Goal: Task Accomplishment & Management: Manage account settings

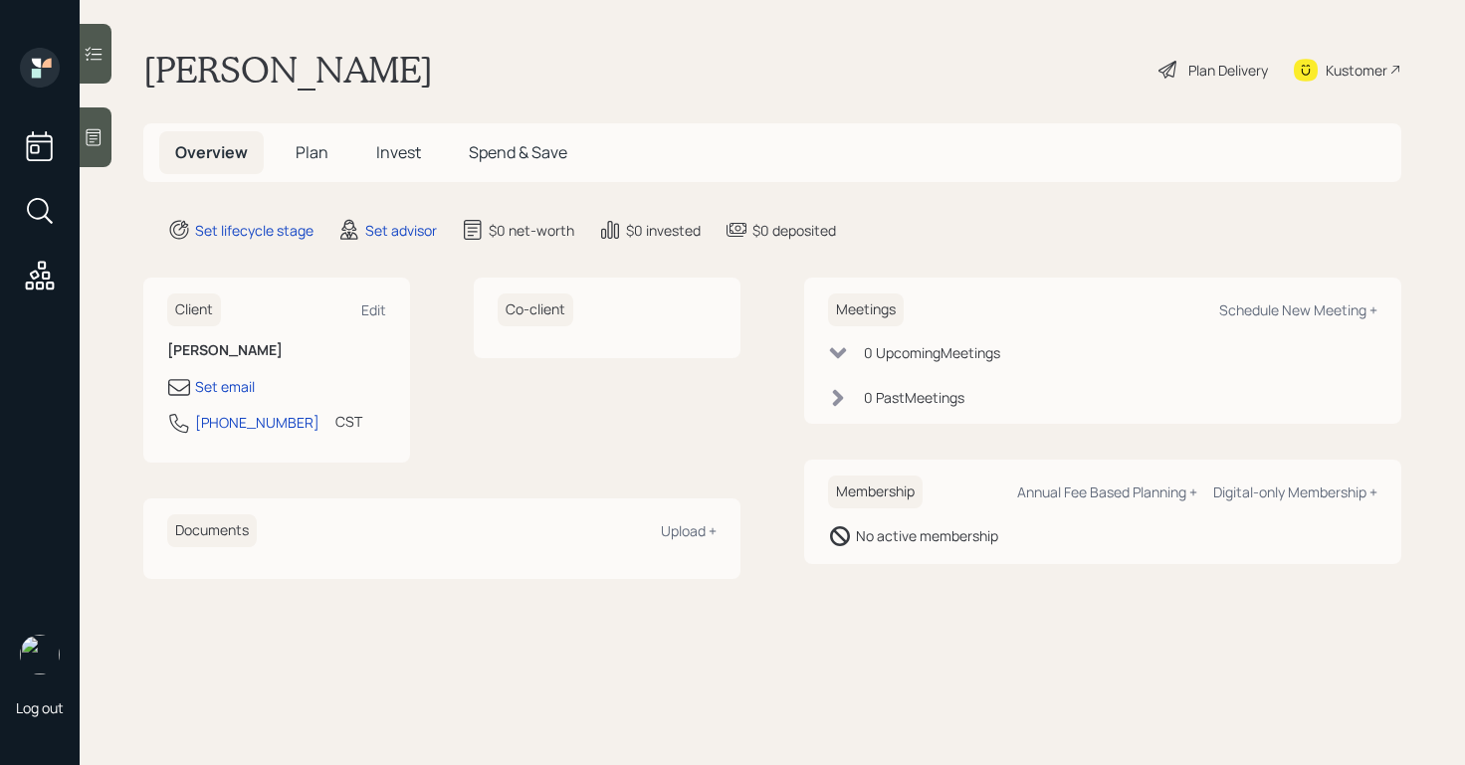
click at [1328, 79] on div "Kustomer" at bounding box center [1356, 70] width 62 height 21
click at [378, 309] on div "Edit" at bounding box center [373, 309] width 25 height 19
select select "America/[GEOGRAPHIC_DATA]"
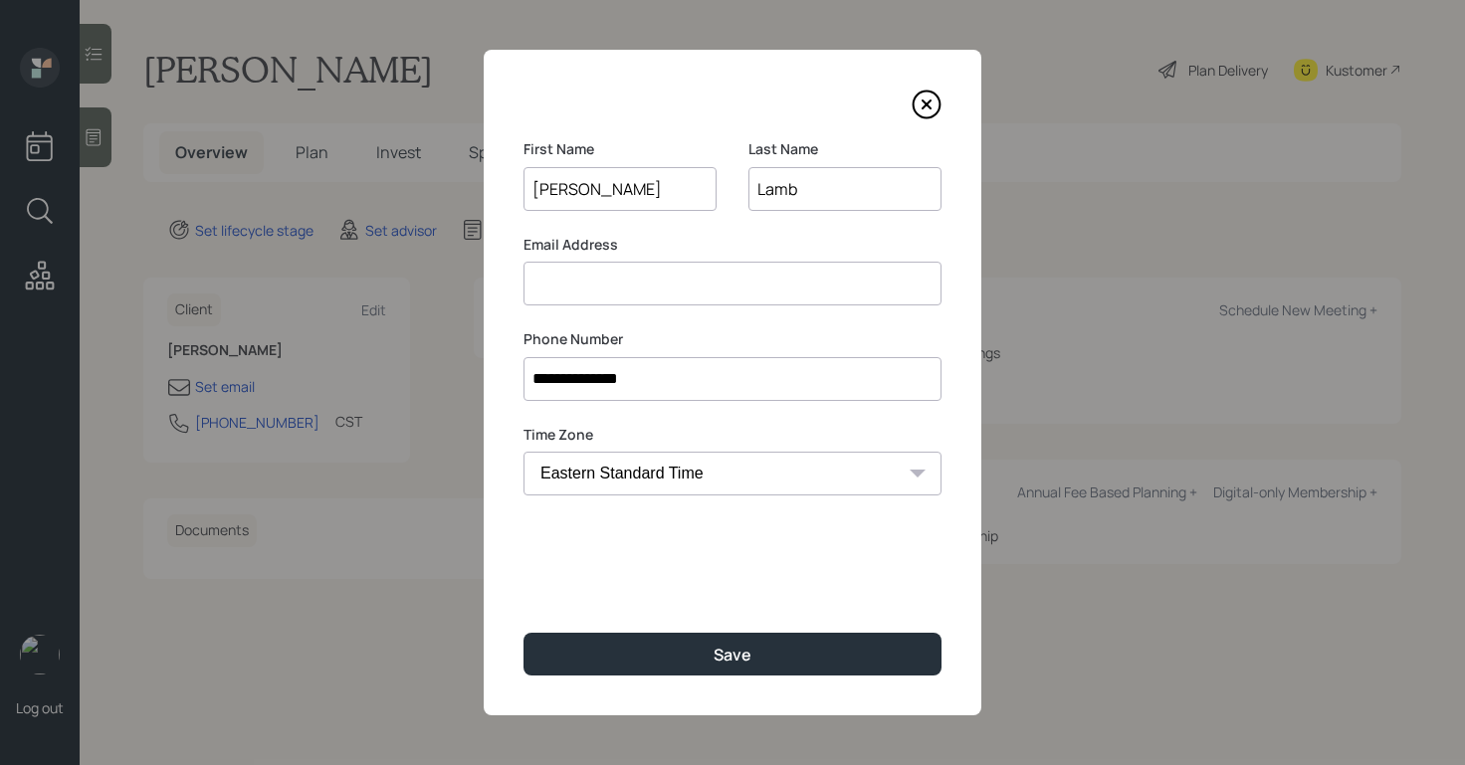
click at [636, 294] on input at bounding box center [732, 284] width 418 height 44
click at [588, 286] on input "[EMAIL_ADDRESS][DOMAIN_NAME]" at bounding box center [732, 284] width 418 height 44
click at [624, 319] on div "**********" at bounding box center [733, 383] width 498 height 666
click at [740, 284] on input "[EMAIL_ADDRESS][DOMAIN_NAME]" at bounding box center [732, 284] width 418 height 44
drag, startPoint x: 578, startPoint y: 289, endPoint x: 523, endPoint y: 277, distance: 56.0
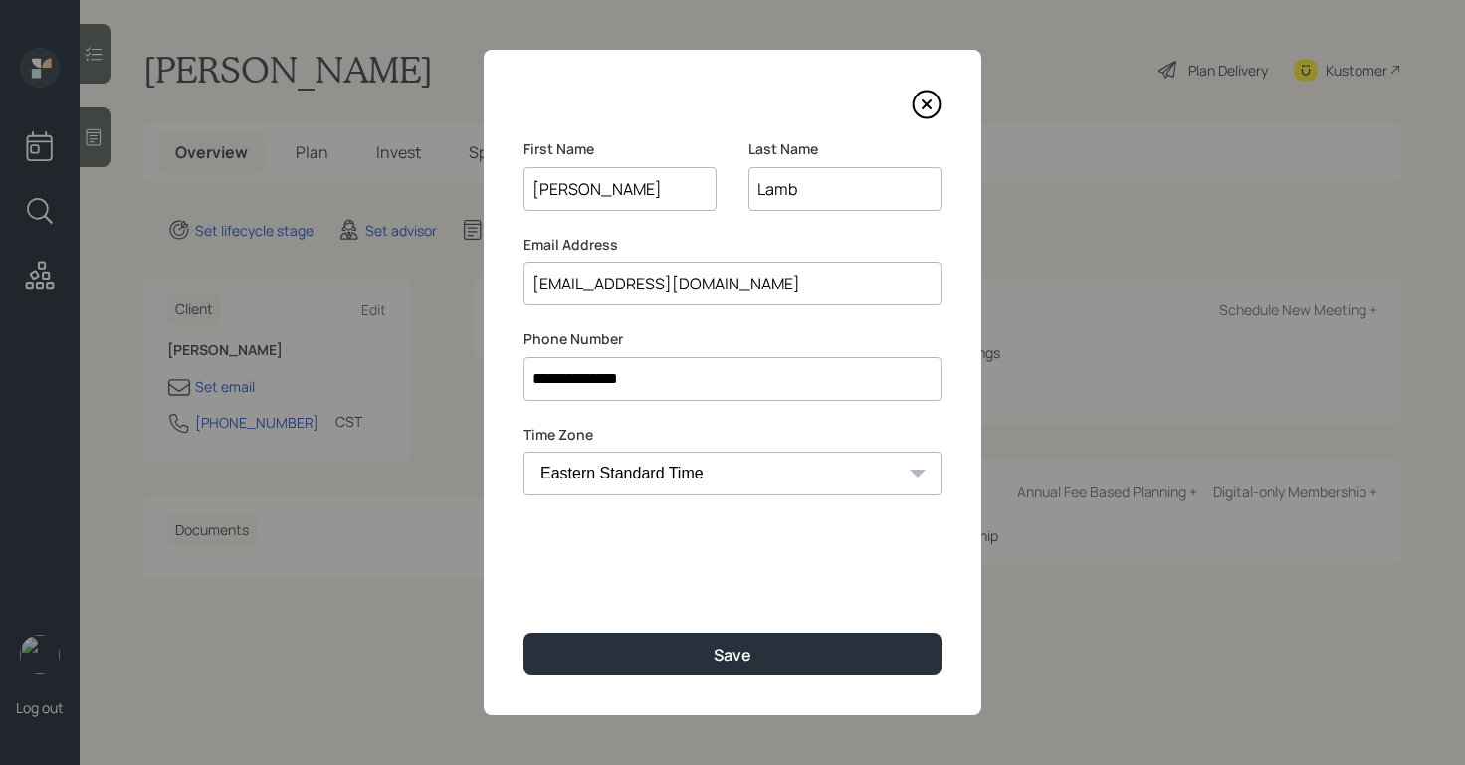
click at [523, 277] on input "[EMAIL_ADDRESS][DOMAIN_NAME]" at bounding box center [732, 284] width 418 height 44
click at [716, 288] on input "[EMAIL_ADDRESS][DOMAIN_NAME]" at bounding box center [732, 284] width 418 height 44
click at [587, 281] on input "[EMAIL_ADDRESS][DOMAIN_NAME]" at bounding box center [732, 284] width 418 height 44
click at [597, 284] on input "[EMAIL_ADDRESS][DOMAIN_NAME]" at bounding box center [732, 284] width 418 height 44
click at [752, 301] on input "[EMAIL_ADDRESS][DOMAIN_NAME]" at bounding box center [732, 284] width 418 height 44
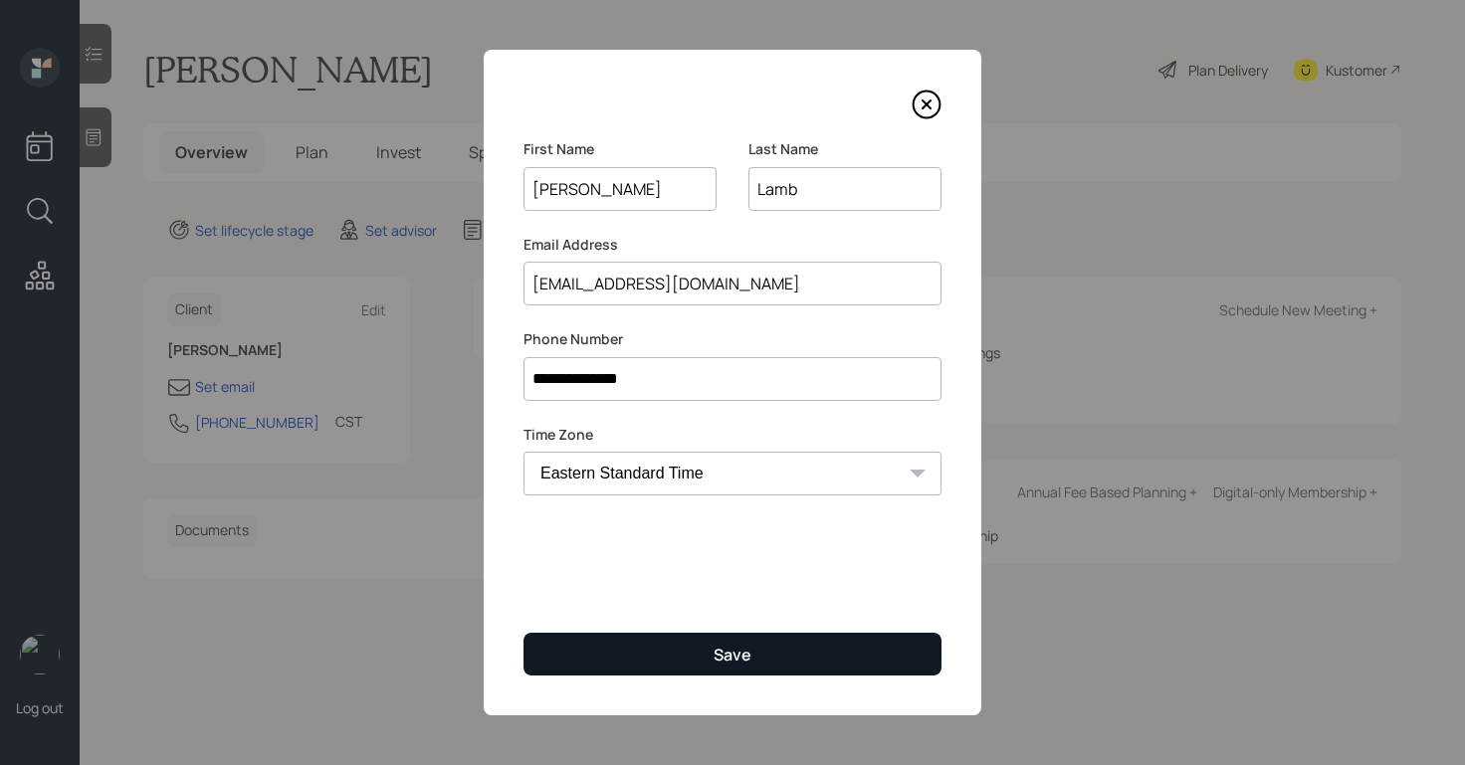
type input "[EMAIL_ADDRESS][DOMAIN_NAME]"
click at [717, 639] on button "Save" at bounding box center [732, 654] width 418 height 43
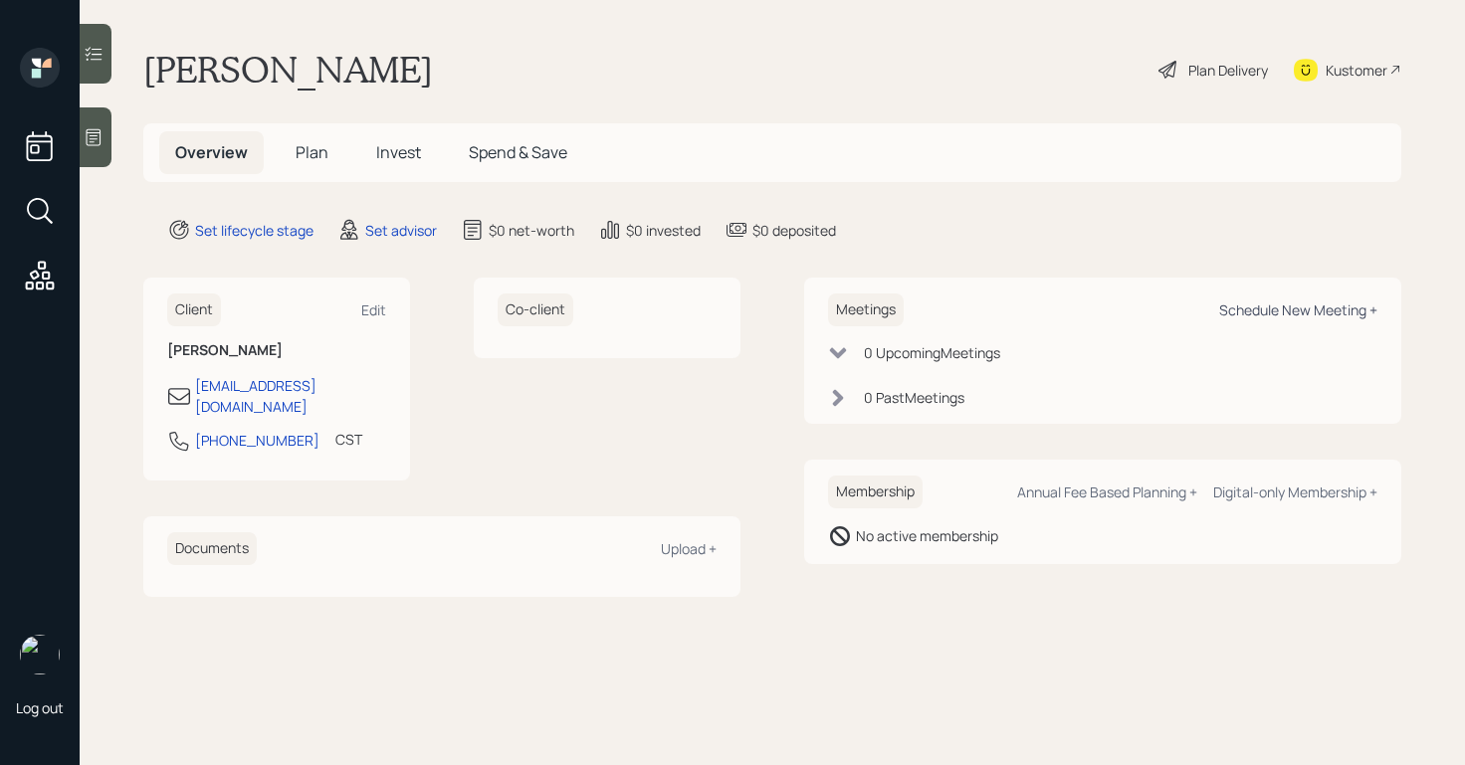
click at [1272, 308] on div "Schedule New Meeting +" at bounding box center [1298, 309] width 158 height 19
select select "round-[PERSON_NAME]"
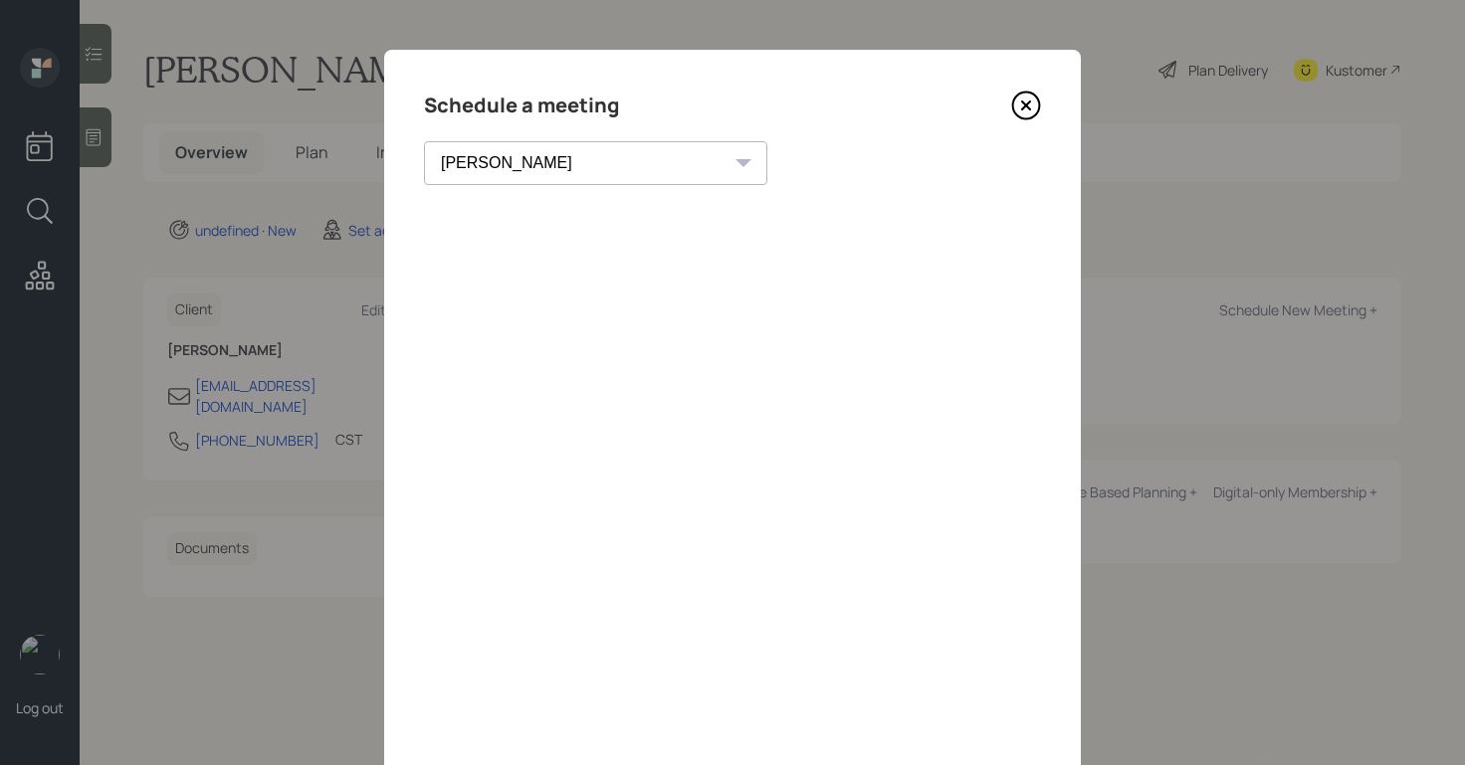
click at [1026, 104] on icon at bounding box center [1026, 105] width 8 height 8
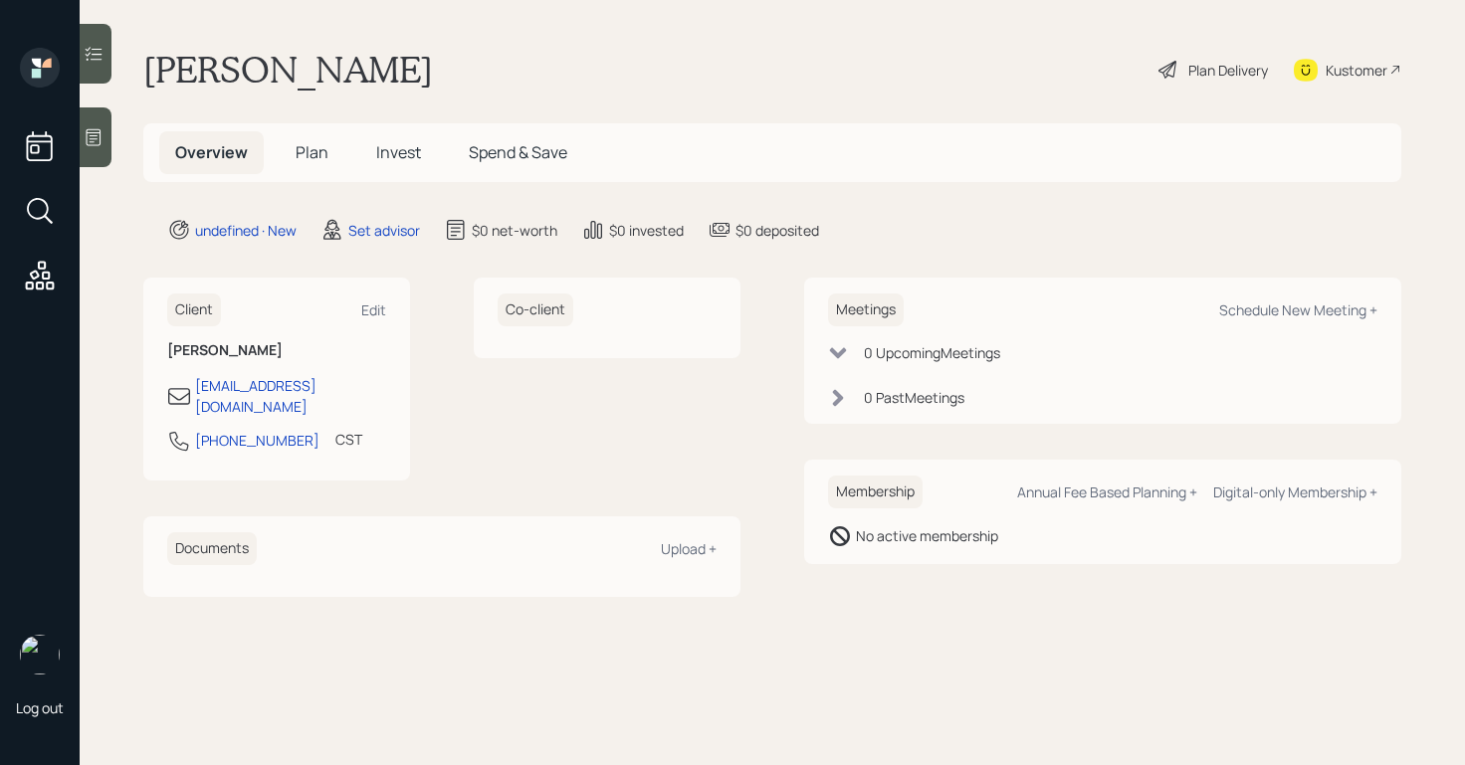
click at [112, 140] on main "[PERSON_NAME] Plan Delivery Kustomer Overview Plan Invest Spend & Save undefine…" at bounding box center [772, 382] width 1385 height 765
click at [104, 140] on div at bounding box center [96, 137] width 32 height 60
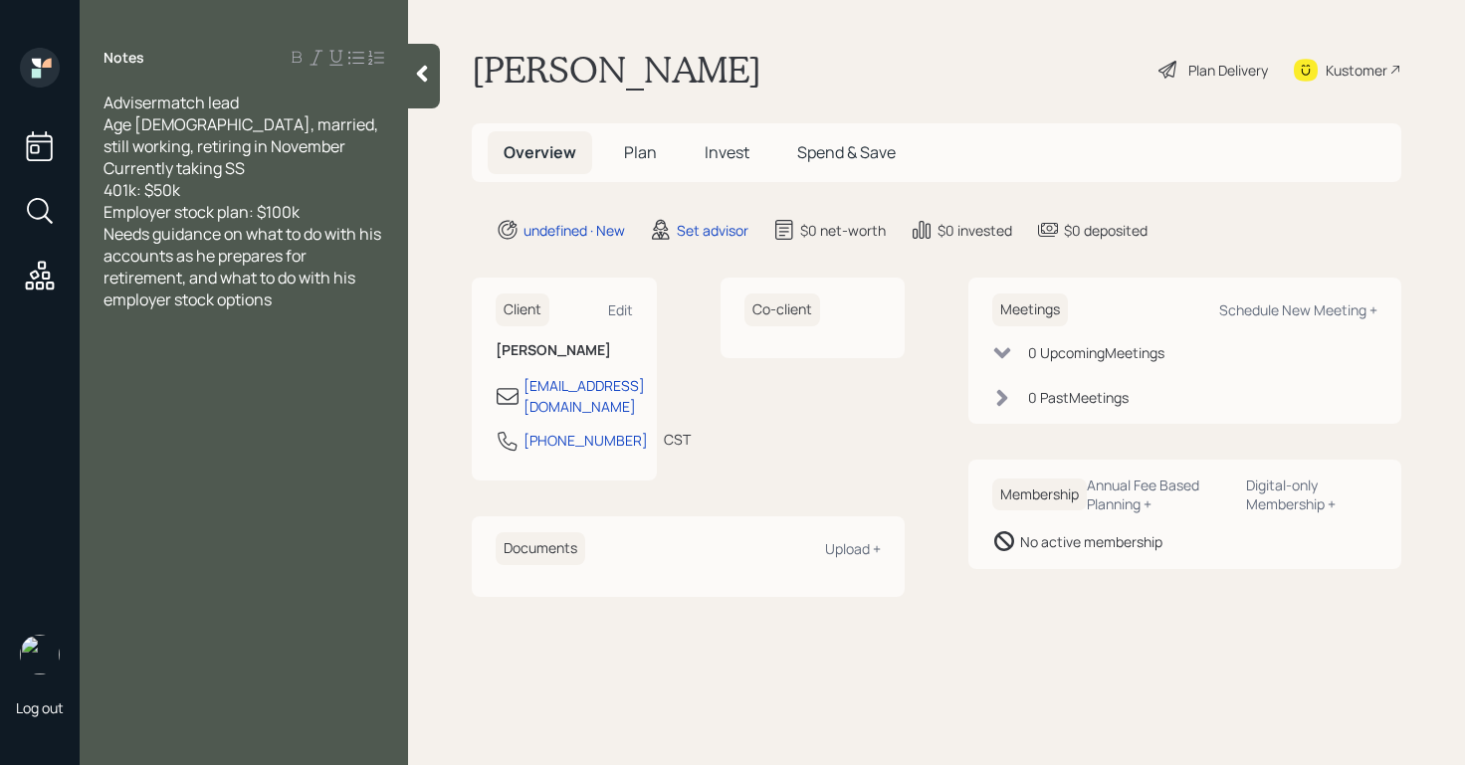
click at [325, 208] on div "Employer stock plan: $100k" at bounding box center [243, 212] width 281 height 22
click at [413, 68] on icon at bounding box center [422, 74] width 20 height 20
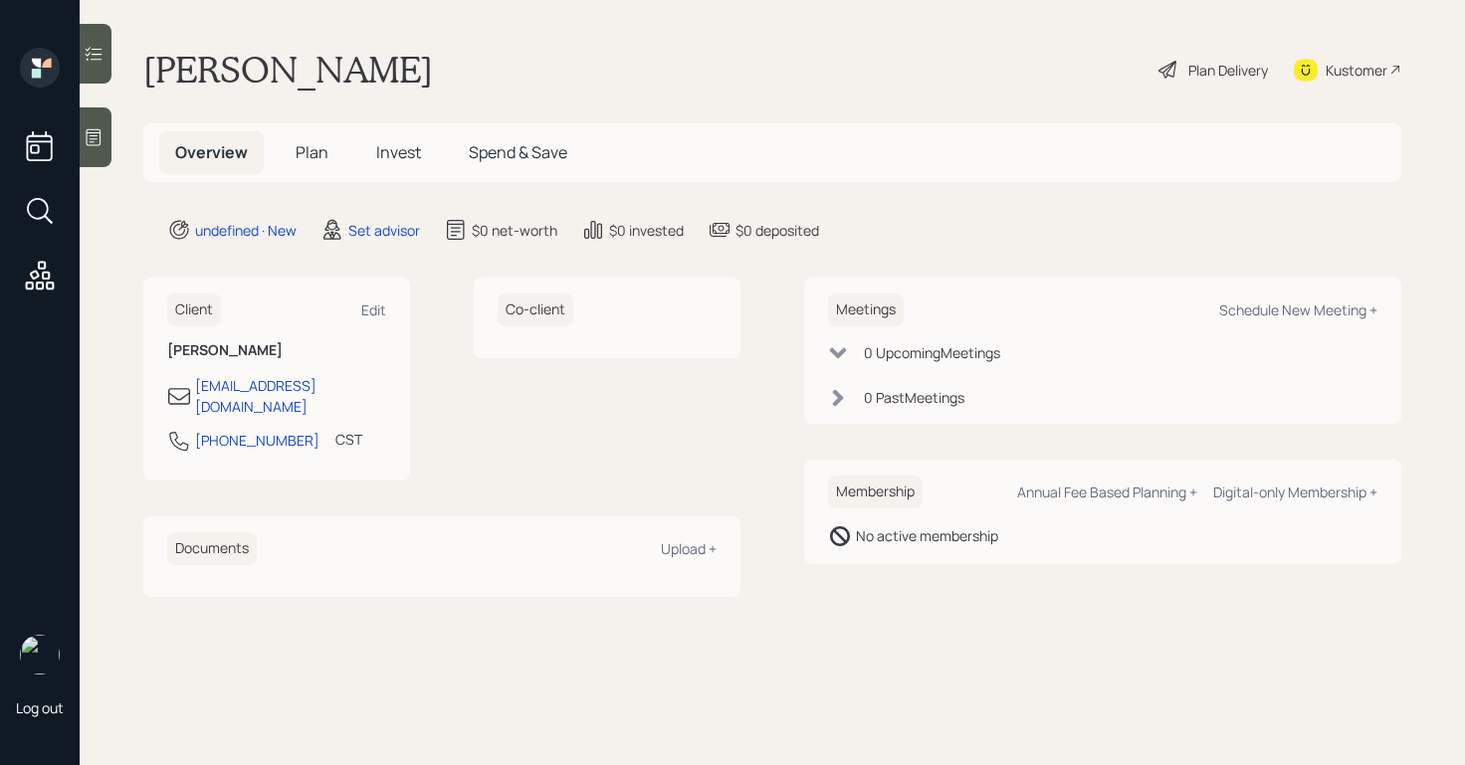
click at [98, 154] on div at bounding box center [96, 137] width 32 height 60
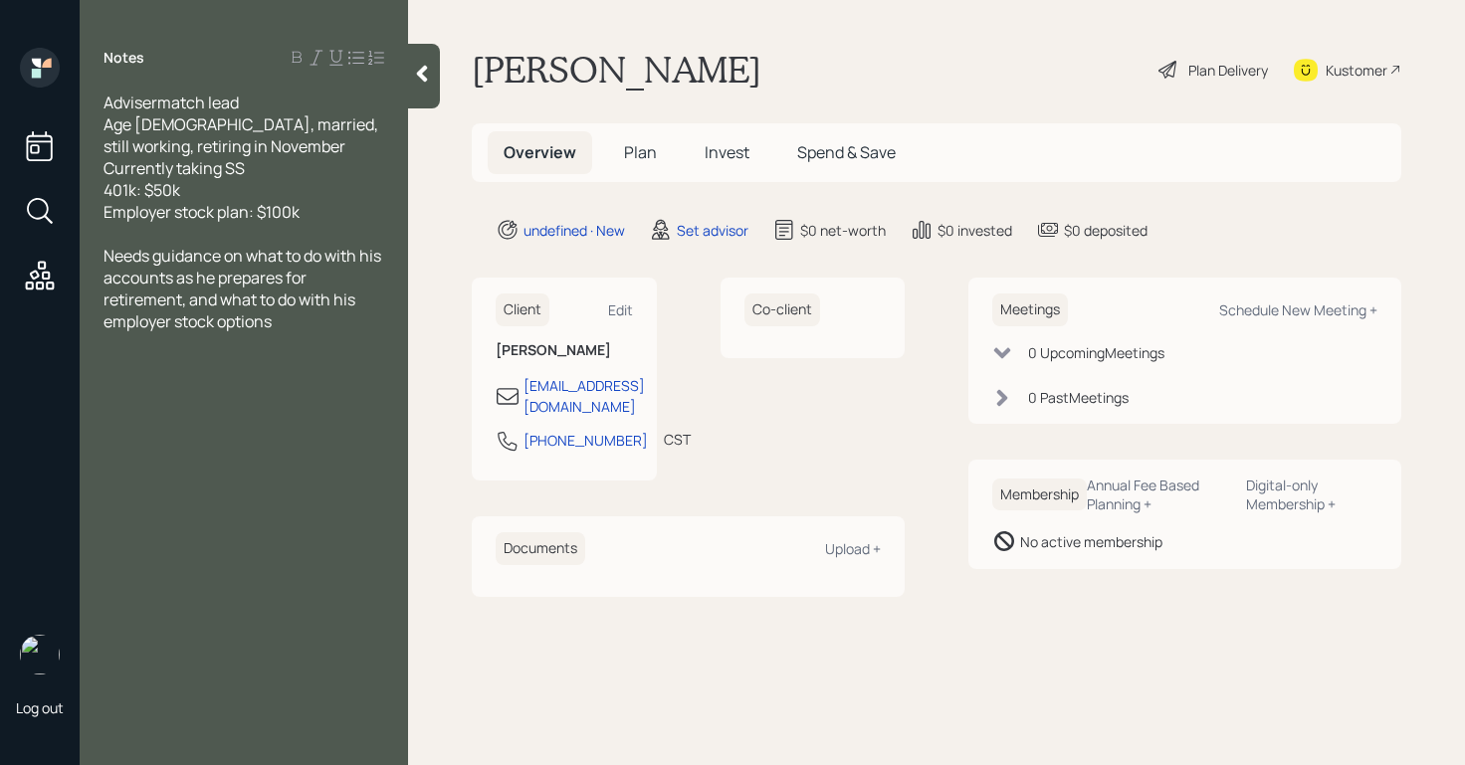
click at [417, 74] on icon at bounding box center [422, 74] width 20 height 20
